Goal: Transaction & Acquisition: Book appointment/travel/reservation

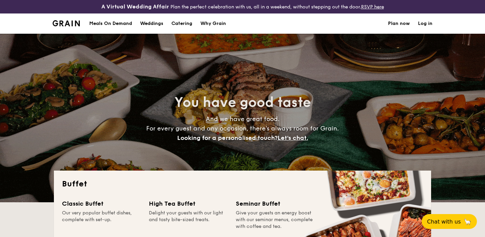
select select
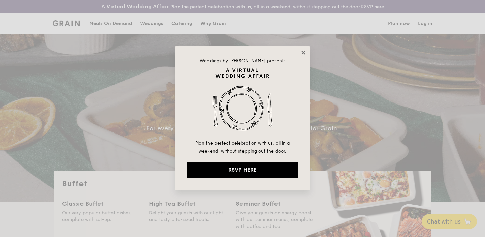
click at [305, 52] on icon at bounding box center [304, 53] width 6 height 6
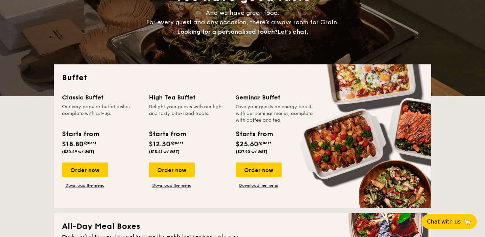
scroll to position [107, 0]
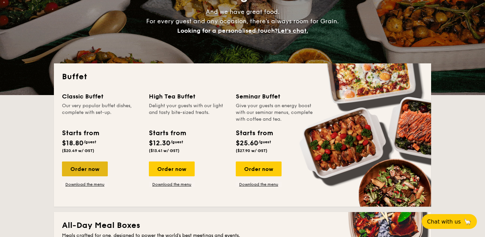
click at [89, 170] on div "Order now" at bounding box center [85, 168] width 46 height 15
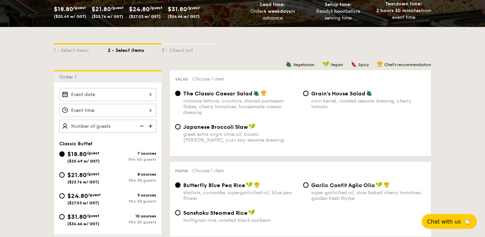
scroll to position [164, 0]
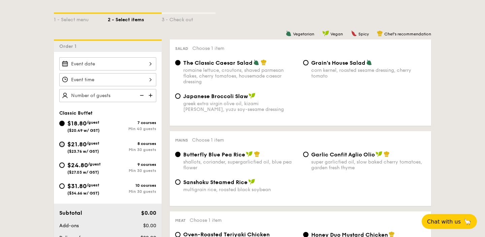
click at [63, 146] on input "$21.80 /guest ($23.76 w/ GST) 8 courses Min 30 guests" at bounding box center [61, 144] width 5 height 5
radio input "true"
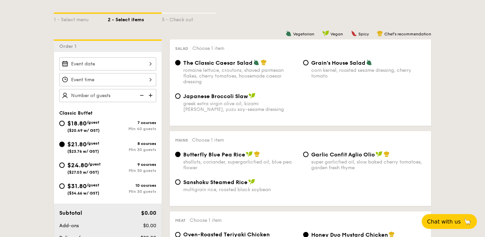
radio input "true"
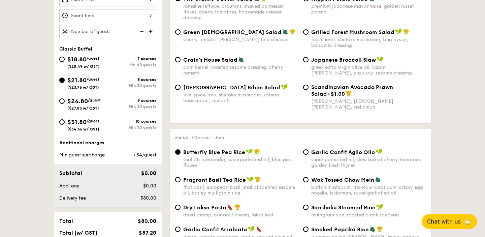
scroll to position [226, 0]
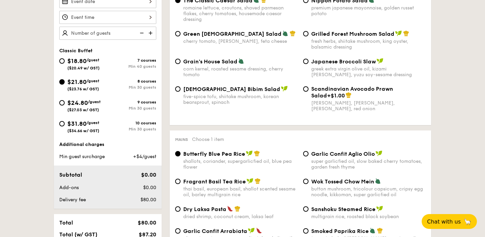
click at [151, 32] on img at bounding box center [151, 33] width 10 height 13
click at [151, 33] on img at bounding box center [151, 33] width 10 height 13
type input "30 guests"
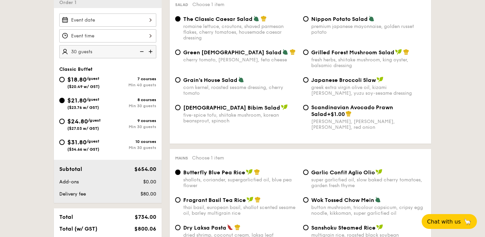
scroll to position [205, 0]
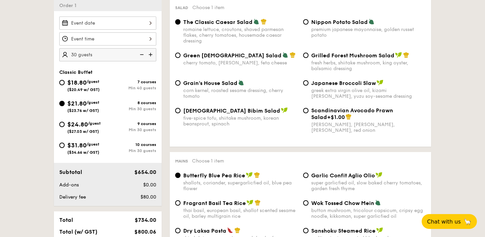
click at [150, 23] on div at bounding box center [107, 23] width 97 height 13
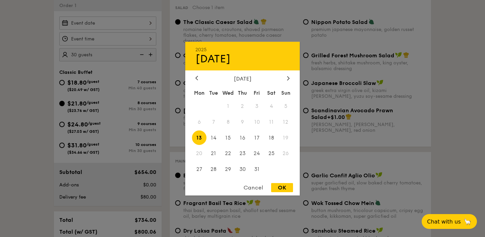
click at [271, 122] on span "11" at bounding box center [271, 122] width 14 height 14
click at [255, 185] on div "Cancel" at bounding box center [253, 187] width 33 height 9
